Goal: Find specific page/section: Find specific page/section

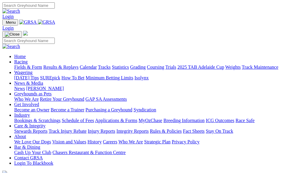
click at [29, 64] on link "Fields & Form" at bounding box center [28, 66] width 28 height 5
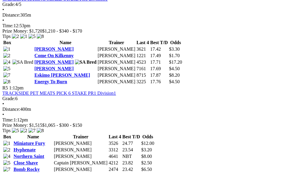
scroll to position [562, 0]
